Goal: Information Seeking & Learning: Understand process/instructions

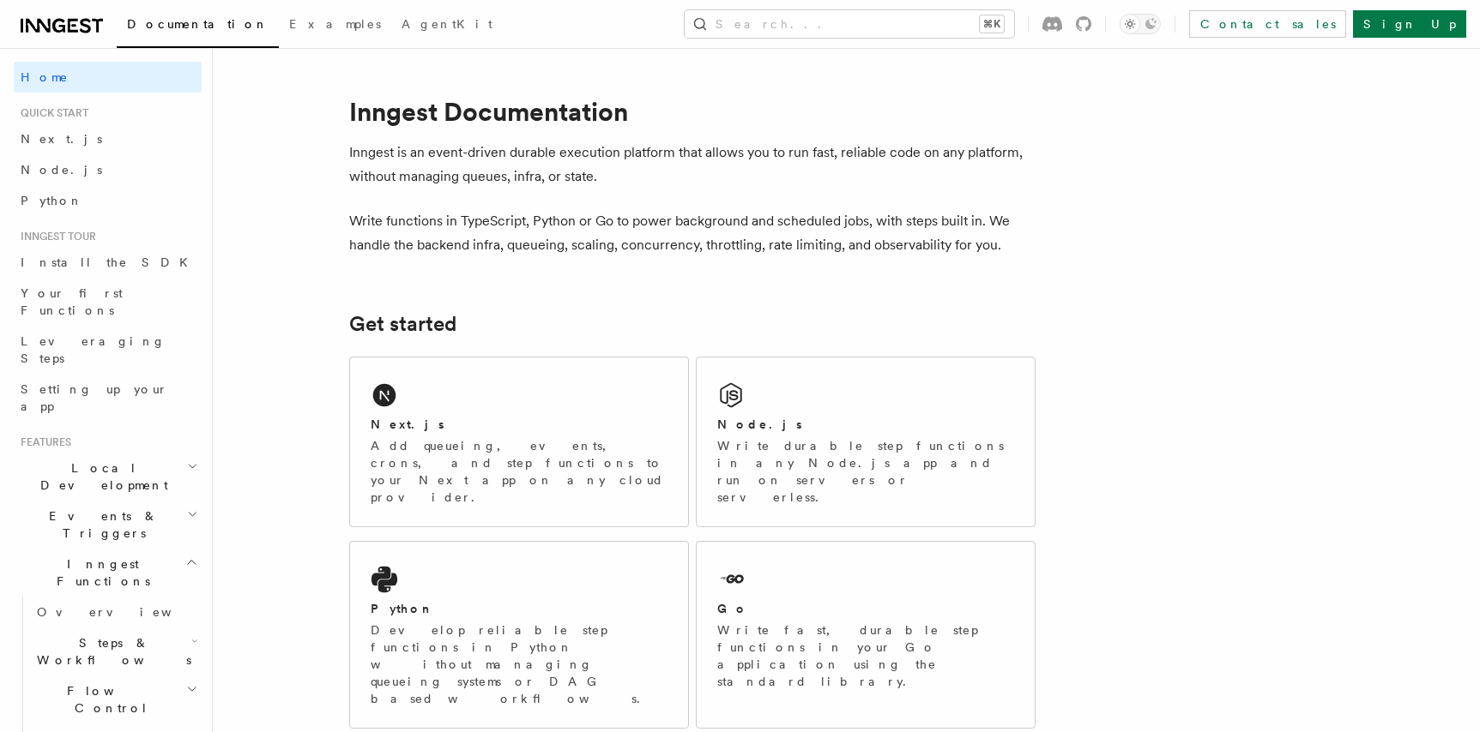
click at [883, 184] on p "Inngest is an event-driven durable execution platform that allows you to run fa…" at bounding box center [692, 165] width 686 height 48
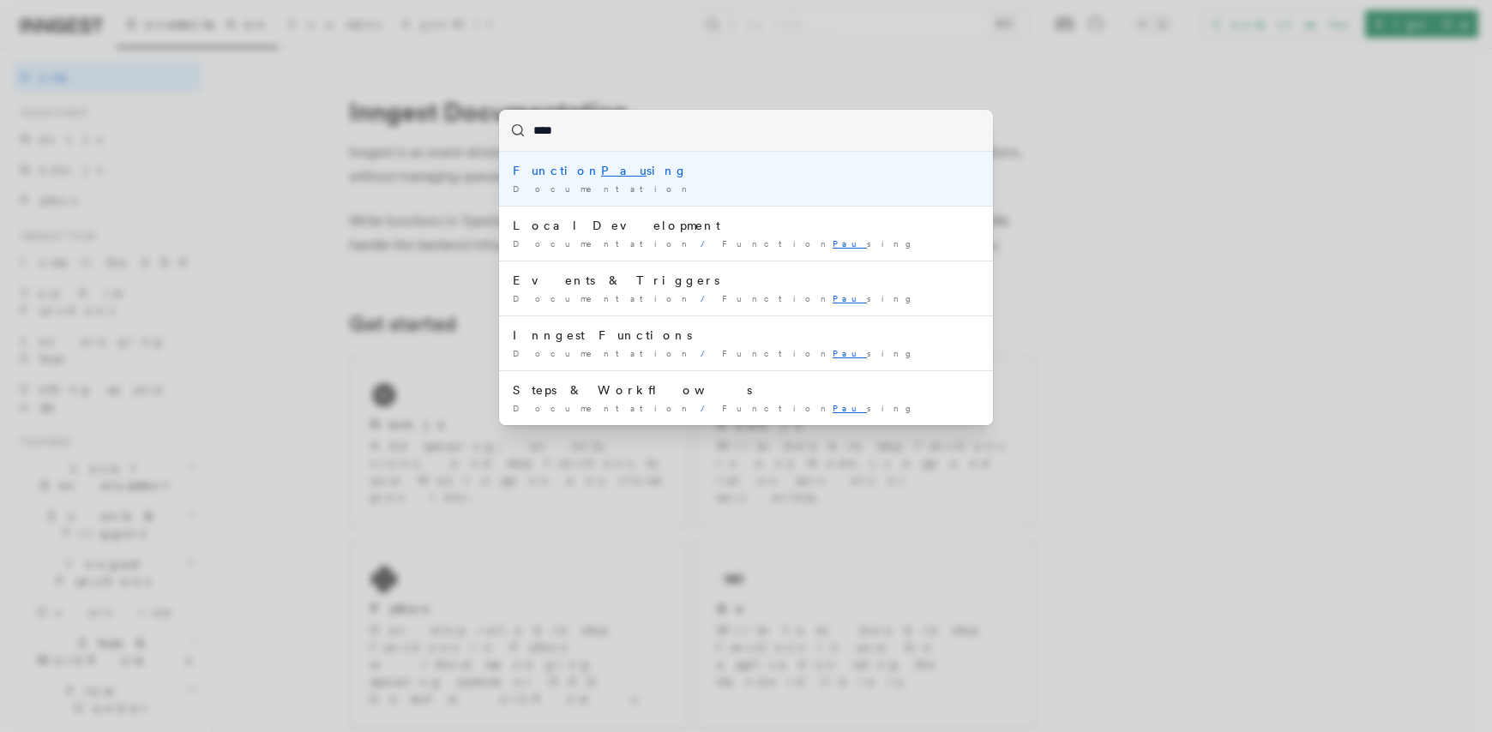
type input "*****"
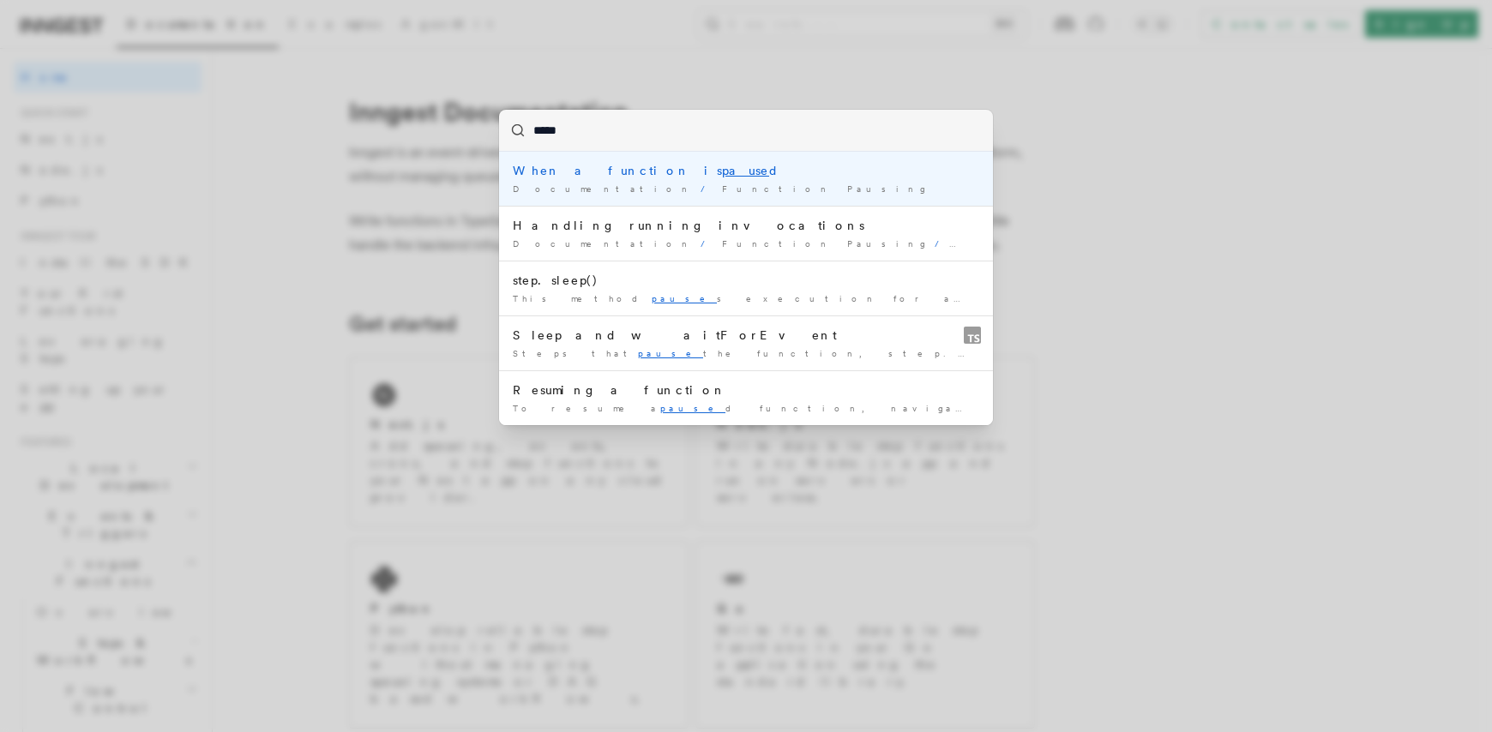
click at [648, 175] on div "When a function is pause d" at bounding box center [746, 170] width 467 height 17
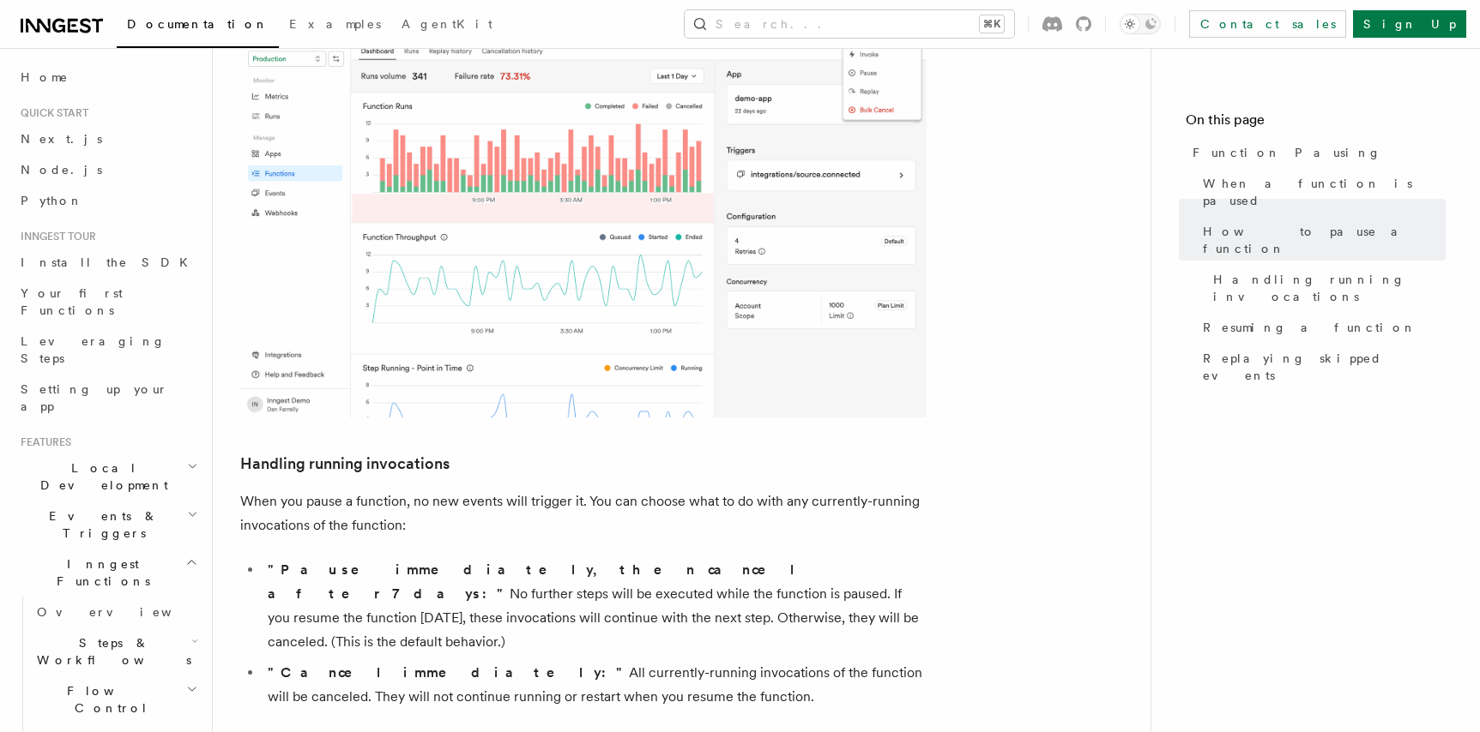
scroll to position [923, 0]
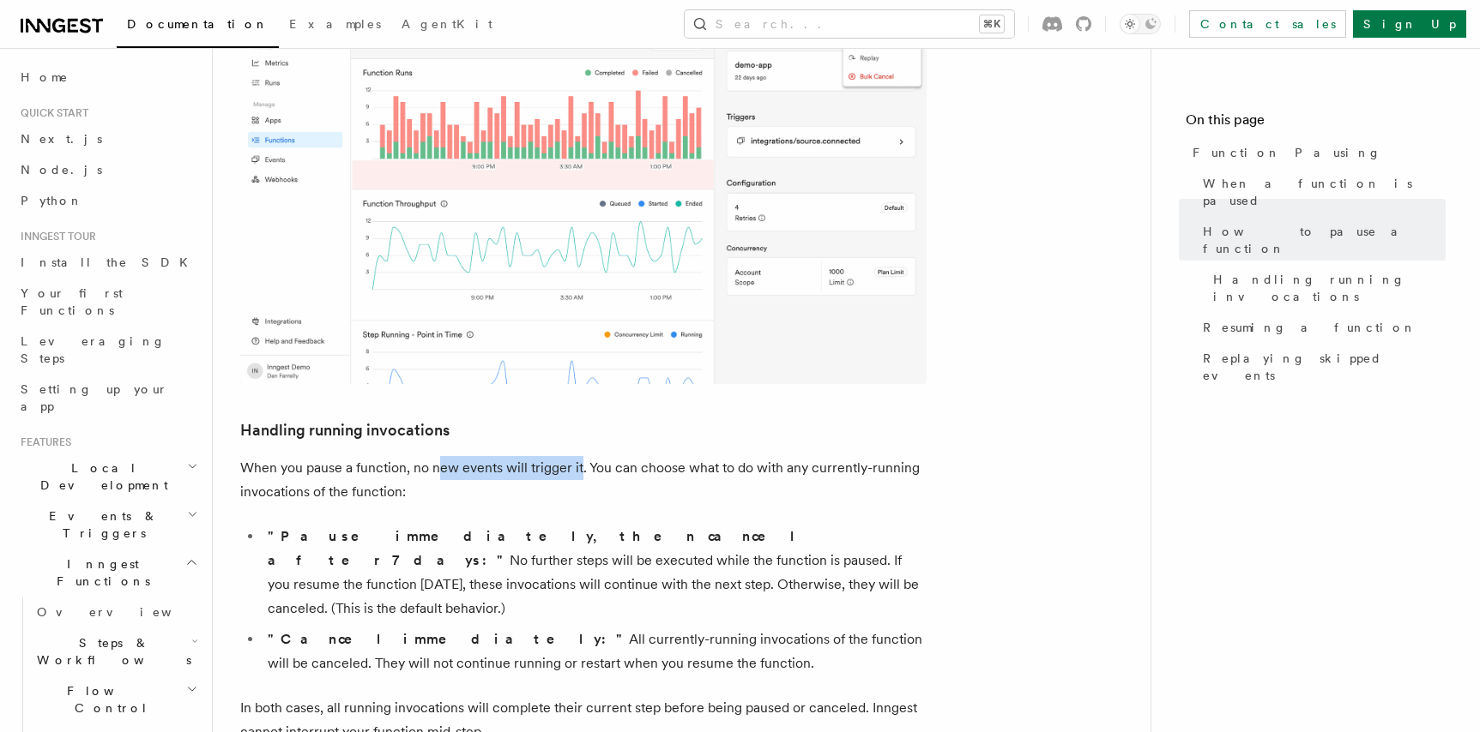
drag, startPoint x: 439, startPoint y: 349, endPoint x: 577, endPoint y: 354, distance: 138.2
click at [577, 456] on p "When you pause a function, no new events will trigger it. You can choose what t…" at bounding box center [583, 480] width 686 height 48
click at [607, 456] on p "When you pause a function, no new events will trigger it. You can choose what t…" at bounding box center [583, 480] width 686 height 48
drag, startPoint x: 516, startPoint y: 346, endPoint x: 651, endPoint y: 343, distance: 134.7
click at [651, 456] on p "When you pause a function, no new events will trigger it. You can choose what t…" at bounding box center [583, 480] width 686 height 48
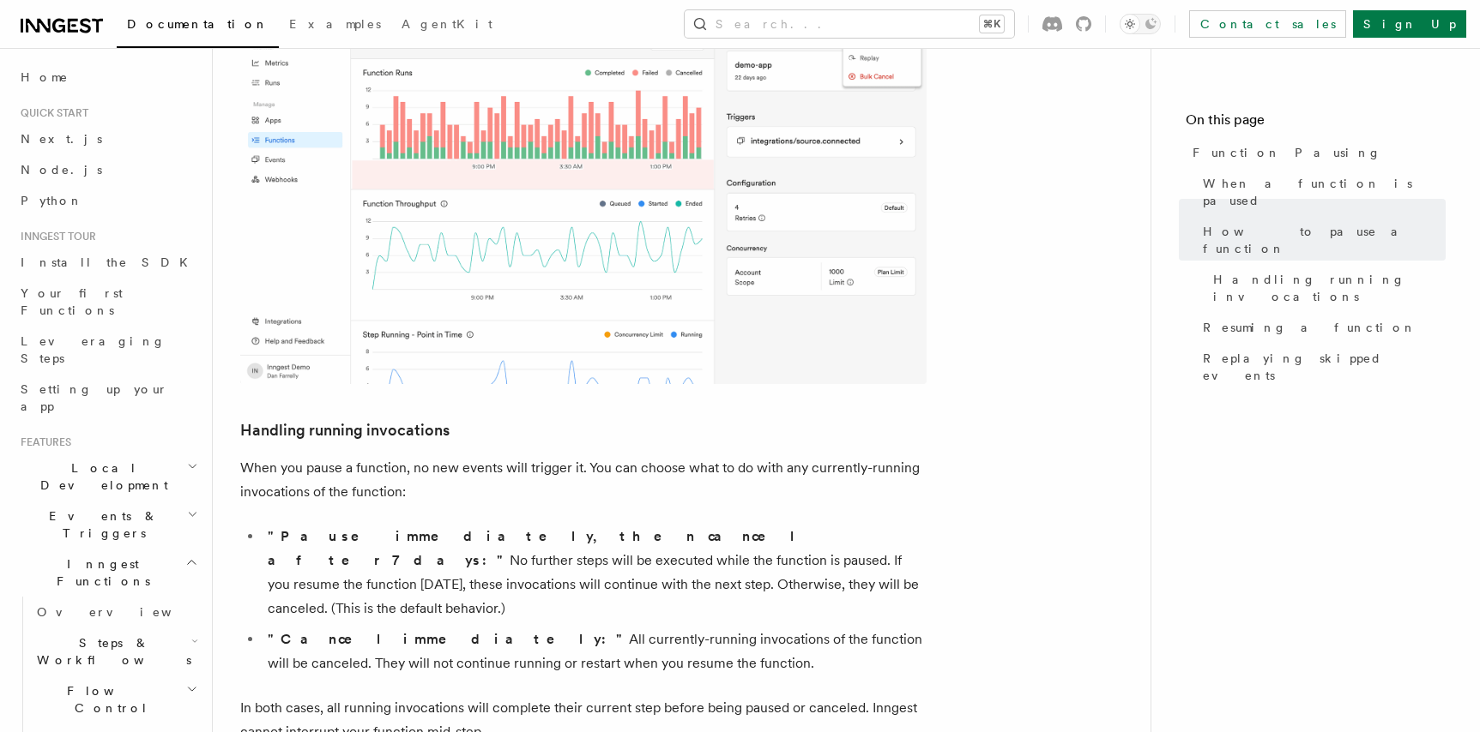
click at [671, 456] on p "When you pause a function, no new events will trigger it. You can choose what t…" at bounding box center [583, 480] width 686 height 48
drag, startPoint x: 352, startPoint y: 371, endPoint x: 386, endPoint y: 371, distance: 34.3
click at [386, 456] on p "When you pause a function, no new events will trigger it. You can choose what t…" at bounding box center [583, 480] width 686 height 48
click at [397, 456] on p "When you pause a function, no new events will trigger it. You can choose what t…" at bounding box center [583, 480] width 686 height 48
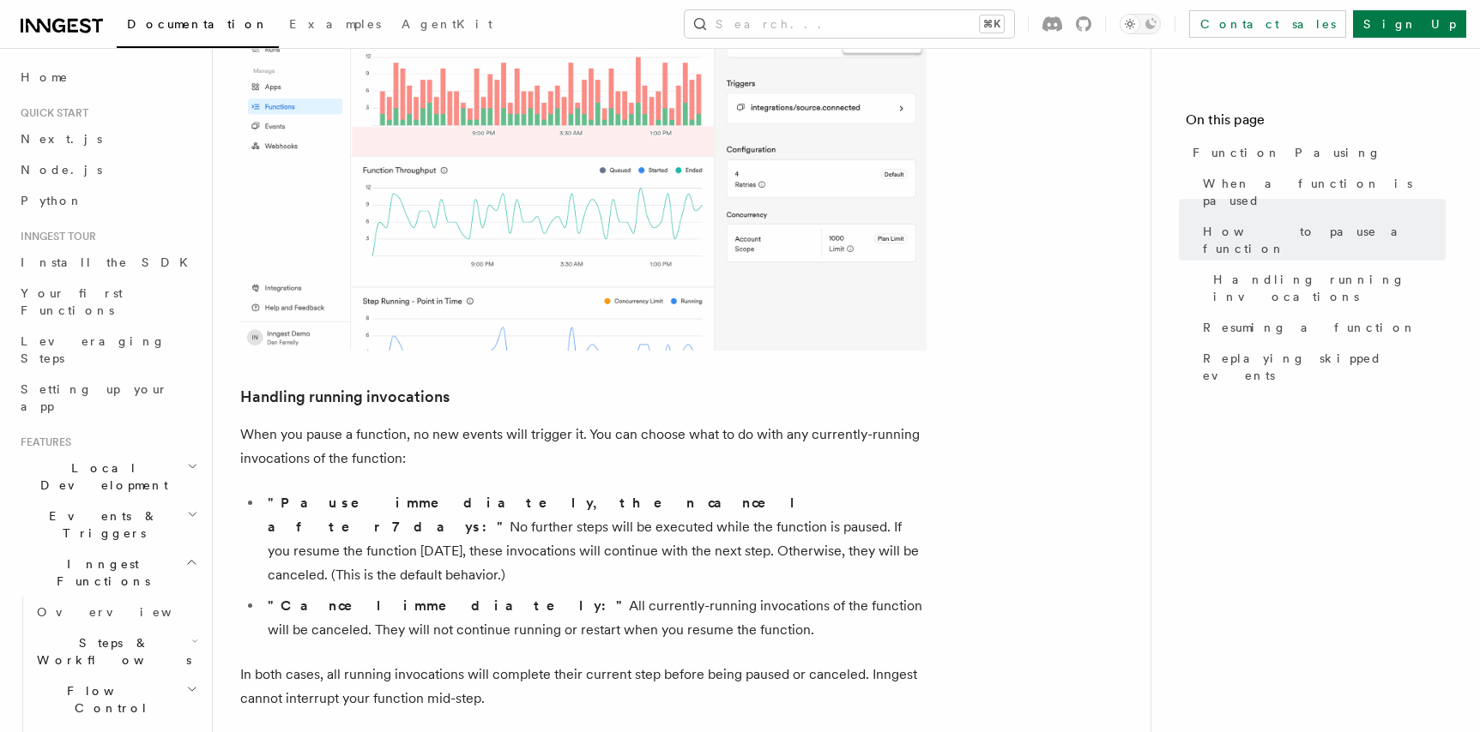
scroll to position [980, 0]
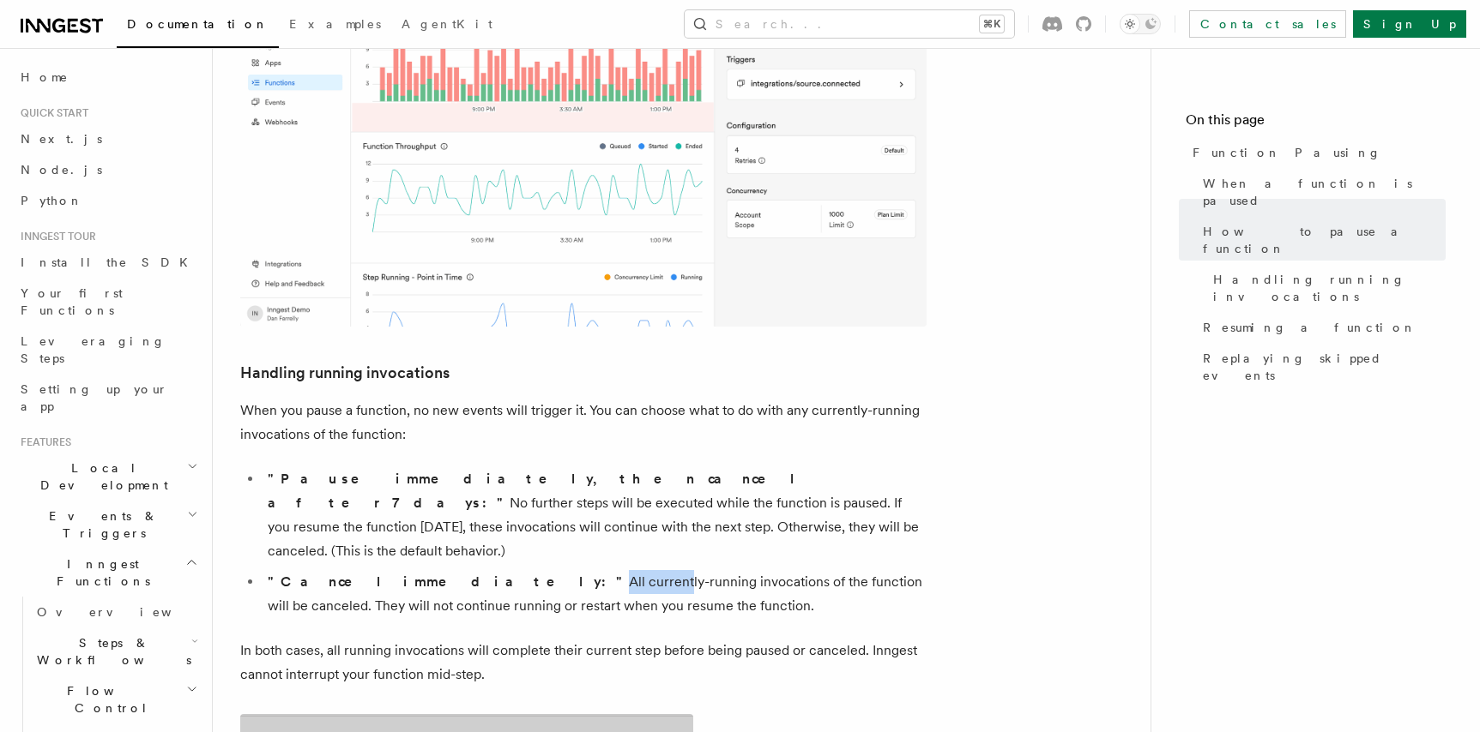
drag, startPoint x: 406, startPoint y: 437, endPoint x: 469, endPoint y: 437, distance: 63.5
click at [469, 570] on li ""Cancel immediately:" All currently-running invocations of the function will be…" at bounding box center [594, 594] width 664 height 48
click at [523, 570] on li ""Cancel immediately:" All currently-running invocations of the function will be…" at bounding box center [594, 594] width 664 height 48
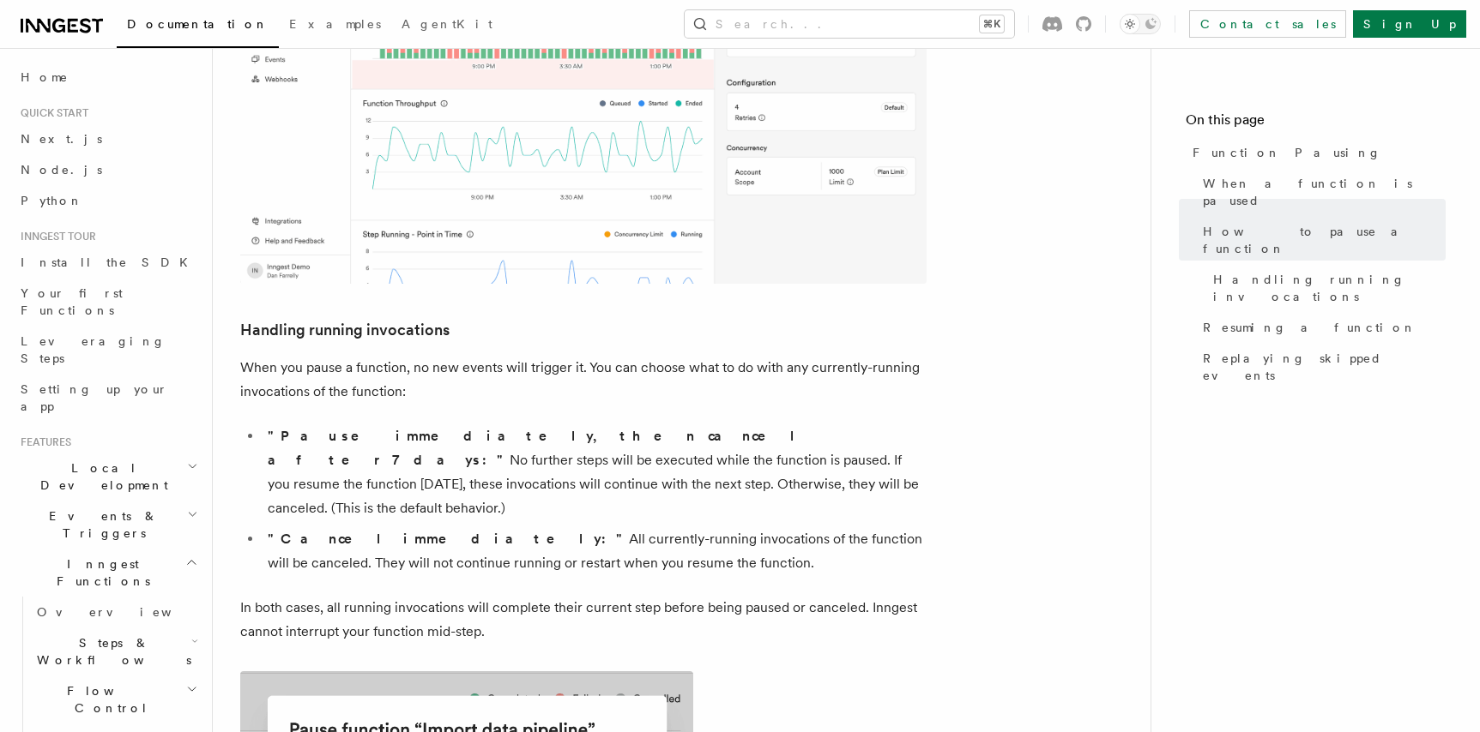
scroll to position [1076, 0]
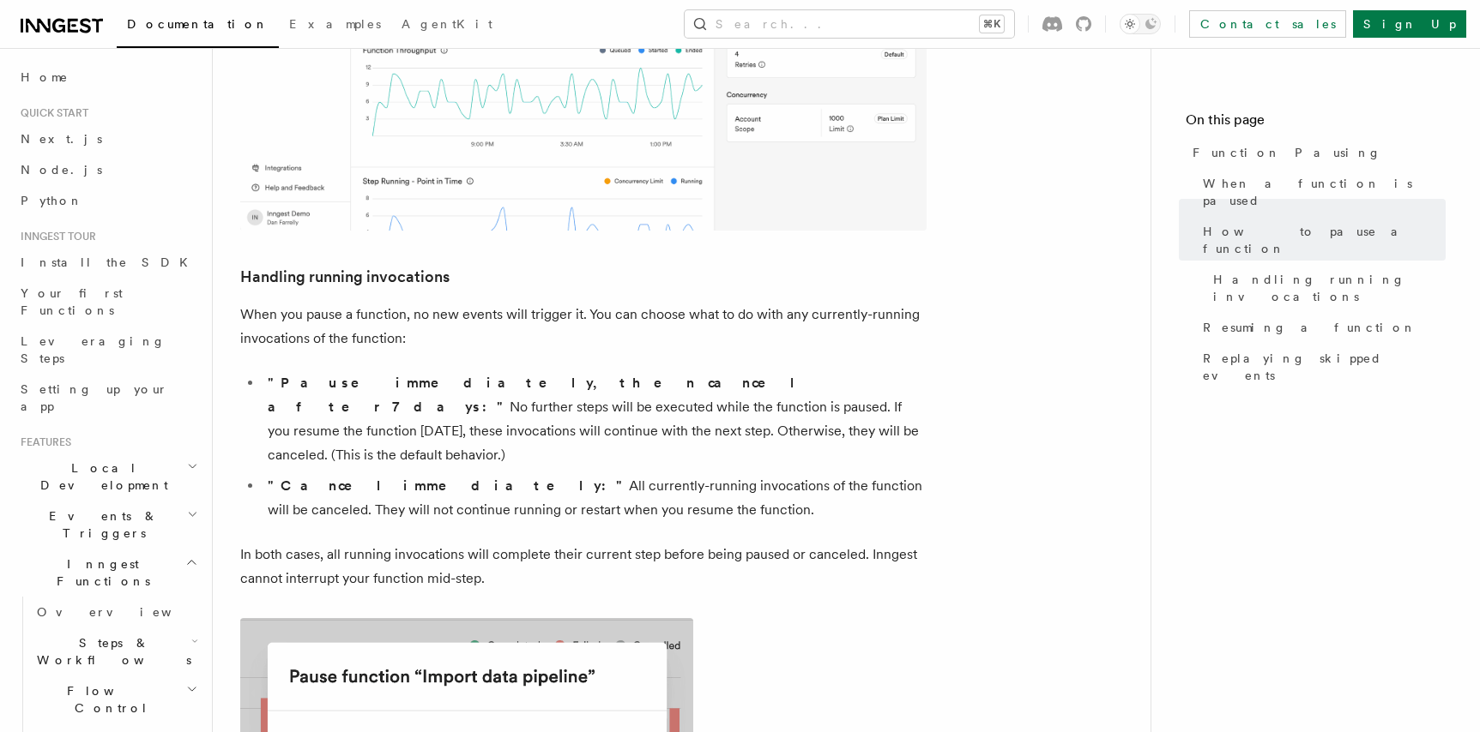
drag, startPoint x: 423, startPoint y: 410, endPoint x: 518, endPoint y: 410, distance: 95.2
click at [518, 543] on p "In both cases, all running invocations will complete their current step before …" at bounding box center [583, 567] width 686 height 48
drag, startPoint x: 531, startPoint y: 410, endPoint x: 593, endPoint y: 409, distance: 61.8
click at [593, 543] on p "In both cases, all running invocations will complete their current step before …" at bounding box center [583, 567] width 686 height 48
click at [488, 543] on p "In both cases, all running invocations will complete their current step before …" at bounding box center [583, 567] width 686 height 48
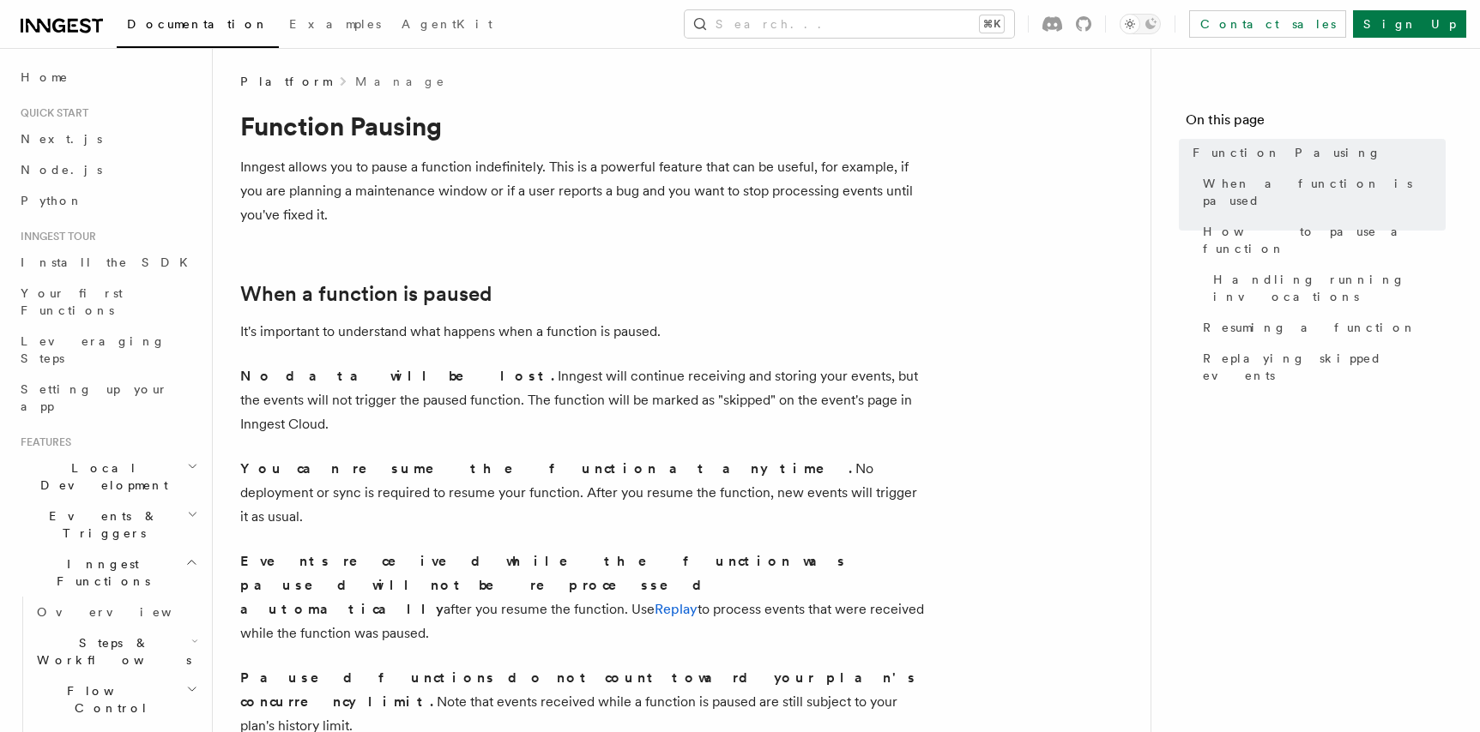
scroll to position [0, 0]
